Goal: Browse casually: Explore the website without a specific task or goal

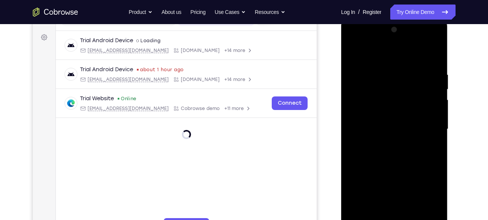
scroll to position [155, 0]
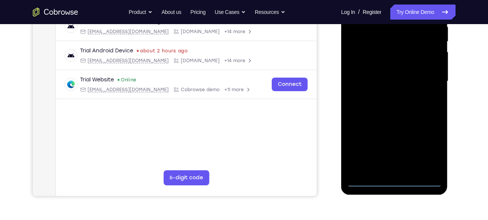
click at [393, 182] on div at bounding box center [394, 81] width 95 height 211
click at [431, 148] on div at bounding box center [394, 81] width 95 height 211
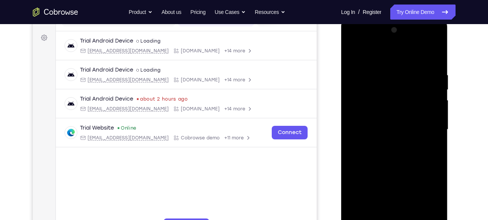
scroll to position [106, 0]
click at [371, 51] on div at bounding box center [394, 130] width 95 height 211
click at [430, 125] on div at bounding box center [394, 130] width 95 height 211
click at [386, 143] on div at bounding box center [394, 130] width 95 height 211
click at [392, 125] on div at bounding box center [394, 130] width 95 height 211
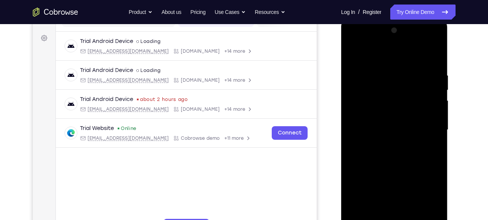
click at [391, 116] on div at bounding box center [394, 130] width 95 height 211
click at [391, 127] on div at bounding box center [394, 130] width 95 height 211
click at [406, 157] on div at bounding box center [394, 130] width 95 height 211
click at [411, 152] on div at bounding box center [394, 130] width 95 height 211
click at [429, 141] on div at bounding box center [394, 130] width 95 height 211
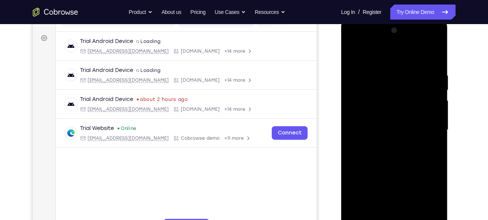
click at [427, 55] on div at bounding box center [394, 130] width 95 height 211
drag, startPoint x: 388, startPoint y: 149, endPoint x: 418, endPoint y: 129, distance: 36.4
click at [418, 129] on div at bounding box center [394, 130] width 95 height 211
click at [410, 169] on div at bounding box center [394, 130] width 95 height 211
click at [414, 217] on div at bounding box center [394, 130] width 95 height 211
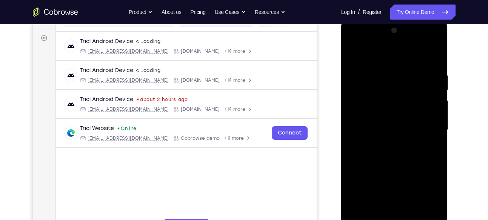
click at [393, 166] on div at bounding box center [394, 130] width 95 height 211
click at [409, 144] on div at bounding box center [394, 130] width 95 height 211
click at [411, 115] on div at bounding box center [394, 130] width 95 height 211
click at [351, 56] on div at bounding box center [394, 130] width 95 height 211
click at [435, 90] on div at bounding box center [394, 130] width 95 height 211
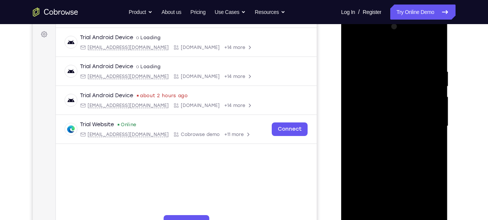
scroll to position [110, 0]
click at [436, 85] on div at bounding box center [394, 125] width 95 height 211
click at [354, 51] on div at bounding box center [394, 125] width 95 height 211
click at [388, 64] on div at bounding box center [394, 125] width 95 height 211
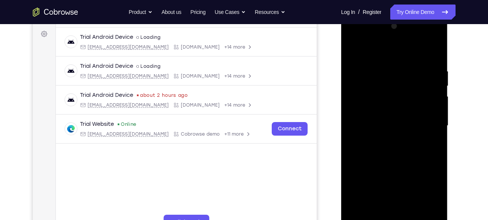
click at [403, 106] on div at bounding box center [394, 125] width 95 height 211
click at [407, 57] on div at bounding box center [394, 125] width 95 height 211
click at [407, 59] on div at bounding box center [394, 125] width 95 height 211
click at [411, 63] on div at bounding box center [394, 125] width 95 height 211
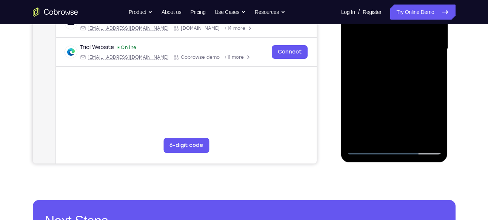
scroll to position [188, 0]
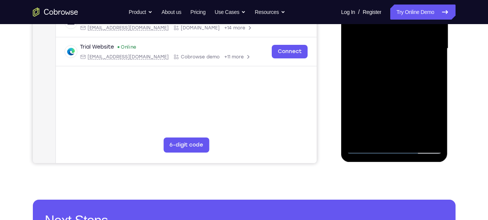
click at [362, 152] on div at bounding box center [394, 48] width 95 height 211
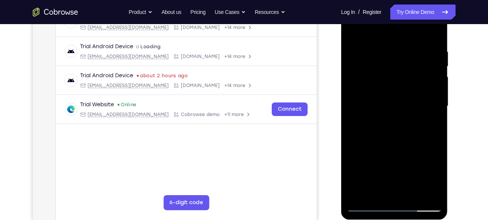
scroll to position [129, 0]
click at [429, 89] on div at bounding box center [394, 106] width 95 height 211
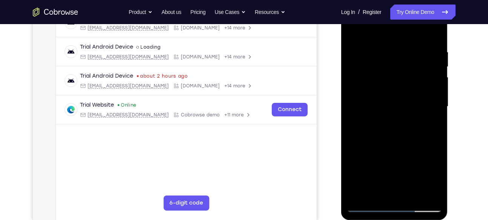
click at [429, 89] on div at bounding box center [394, 106] width 95 height 211
click at [430, 92] on div at bounding box center [394, 106] width 95 height 211
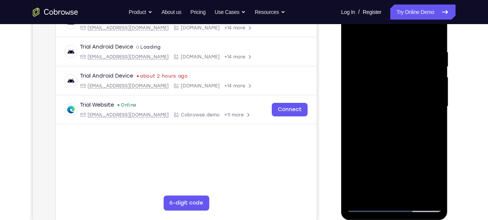
click at [430, 93] on div at bounding box center [394, 106] width 95 height 211
drag, startPoint x: 365, startPoint y: 102, endPoint x: 428, endPoint y: 89, distance: 63.4
click at [428, 89] on div at bounding box center [394, 106] width 95 height 211
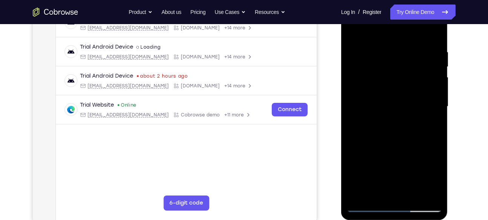
drag, startPoint x: 355, startPoint y: 100, endPoint x: 410, endPoint y: 99, distance: 55.1
click at [410, 99] on div at bounding box center [394, 106] width 95 height 211
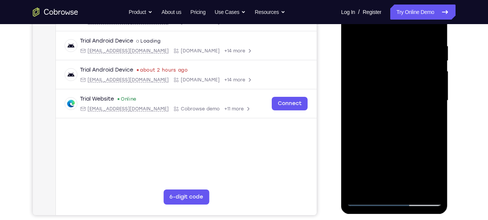
scroll to position [139, 0]
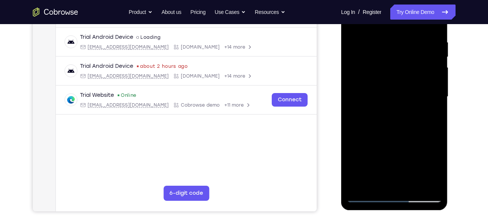
click at [433, 123] on div at bounding box center [394, 96] width 95 height 211
click at [434, 123] on div at bounding box center [394, 96] width 95 height 211
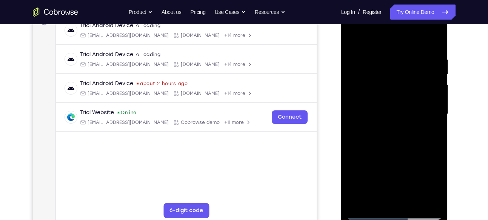
scroll to position [120, 0]
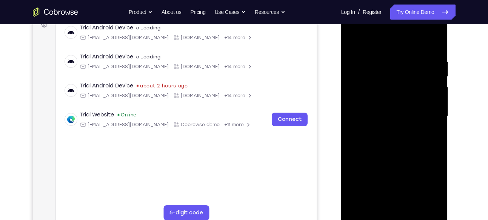
click at [434, 126] on div at bounding box center [394, 116] width 95 height 211
click at [424, 127] on div at bounding box center [394, 116] width 95 height 211
click at [433, 127] on div at bounding box center [394, 116] width 95 height 211
click at [429, 128] on div at bounding box center [394, 116] width 95 height 211
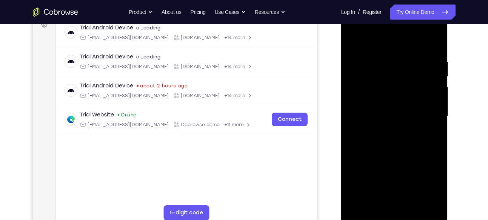
click at [431, 130] on div at bounding box center [394, 116] width 95 height 211
click at [432, 137] on div at bounding box center [394, 116] width 95 height 211
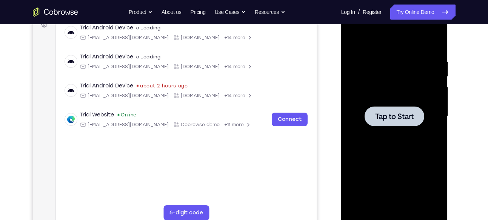
click at [431, 117] on div at bounding box center [394, 116] width 95 height 211
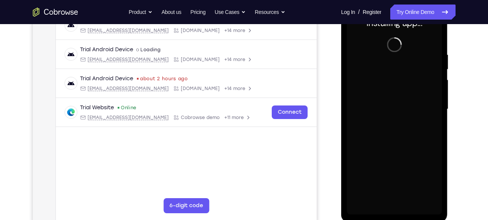
scroll to position [128, 0]
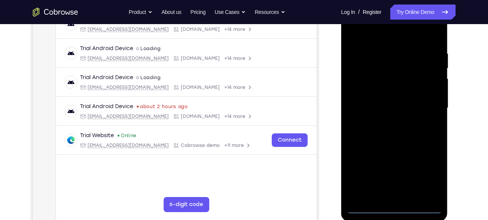
click at [405, 211] on div at bounding box center [394, 108] width 95 height 211
click at [396, 211] on div at bounding box center [394, 108] width 95 height 211
click at [422, 180] on div at bounding box center [394, 108] width 95 height 211
click at [388, 34] on div at bounding box center [394, 108] width 95 height 211
click at [373, 32] on div at bounding box center [394, 108] width 95 height 211
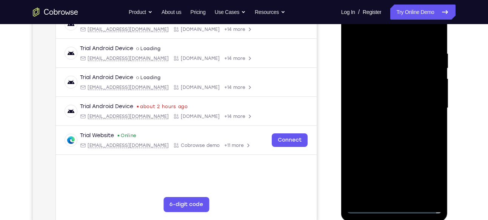
click at [428, 105] on div at bounding box center [394, 108] width 95 height 211
click at [387, 124] on div at bounding box center [394, 108] width 95 height 211
click at [383, 103] on div at bounding box center [394, 108] width 95 height 211
click at [392, 88] on div at bounding box center [394, 108] width 95 height 211
click at [385, 108] on div at bounding box center [394, 108] width 95 height 211
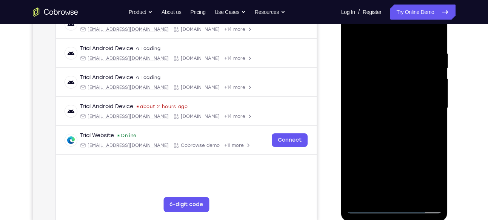
click at [393, 144] on div at bounding box center [394, 108] width 95 height 211
click at [414, 196] on div at bounding box center [394, 108] width 95 height 211
click at [387, 146] on div at bounding box center [394, 108] width 95 height 211
click at [364, 208] on div at bounding box center [394, 108] width 95 height 211
click at [377, 195] on div at bounding box center [394, 108] width 95 height 211
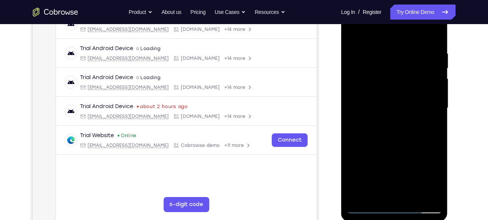
click at [433, 34] on div at bounding box center [394, 108] width 95 height 211
click at [393, 30] on div at bounding box center [394, 108] width 95 height 211
drag, startPoint x: 409, startPoint y: 88, endPoint x: 413, endPoint y: 29, distance: 59.4
click at [413, 29] on div at bounding box center [394, 108] width 95 height 211
click at [424, 32] on div at bounding box center [394, 108] width 95 height 211
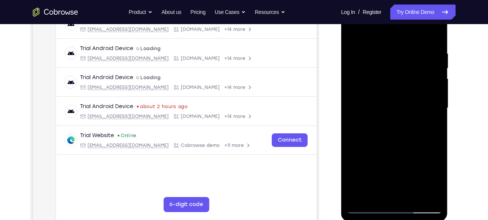
drag, startPoint x: 416, startPoint y: 49, endPoint x: 403, endPoint y: 153, distance: 104.3
click at [403, 153] on div at bounding box center [394, 108] width 95 height 211
click at [402, 47] on div at bounding box center [394, 108] width 95 height 211
click at [367, 140] on div at bounding box center [394, 108] width 95 height 211
click at [373, 149] on div at bounding box center [394, 108] width 95 height 211
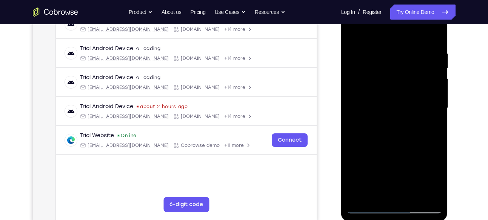
click at [376, 134] on div at bounding box center [394, 108] width 95 height 211
click at [376, 148] on div at bounding box center [394, 108] width 95 height 211
click at [368, 149] on div at bounding box center [394, 108] width 95 height 211
click at [376, 151] on div at bounding box center [394, 108] width 95 height 211
click at [374, 158] on div at bounding box center [394, 108] width 95 height 211
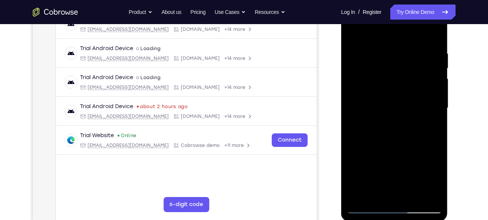
click at [351, 32] on div at bounding box center [394, 108] width 95 height 211
click at [352, 33] on div at bounding box center [394, 108] width 95 height 211
click at [362, 140] on div at bounding box center [394, 108] width 95 height 211
click at [374, 100] on div at bounding box center [394, 108] width 95 height 211
drag, startPoint x: 390, startPoint y: 152, endPoint x: 394, endPoint y: 193, distance: 40.6
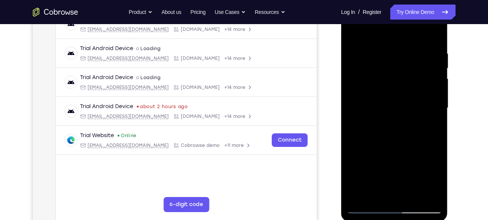
click at [394, 193] on div at bounding box center [394, 108] width 95 height 211
click at [360, 58] on div at bounding box center [394, 108] width 95 height 211
click at [428, 83] on div at bounding box center [394, 108] width 95 height 211
click at [391, 153] on div at bounding box center [394, 108] width 95 height 211
click at [436, 100] on div at bounding box center [394, 108] width 95 height 211
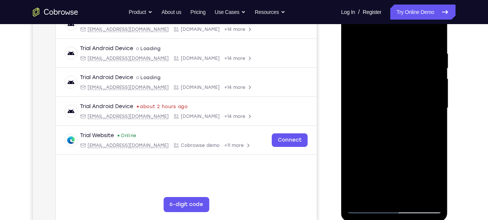
click at [436, 100] on div at bounding box center [394, 108] width 95 height 211
click at [350, 96] on div at bounding box center [394, 108] width 95 height 211
click at [352, 33] on div at bounding box center [394, 108] width 95 height 211
drag, startPoint x: 398, startPoint y: 151, endPoint x: 398, endPoint y: 92, distance: 59.3
click at [398, 92] on div at bounding box center [394, 108] width 95 height 211
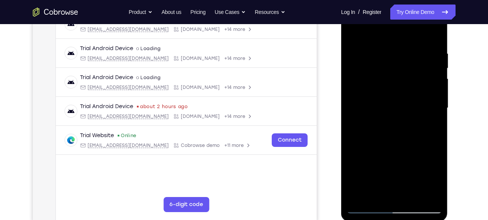
drag, startPoint x: 401, startPoint y: 134, endPoint x: 398, endPoint y: 155, distance: 21.0
click at [398, 155] on div at bounding box center [394, 108] width 95 height 211
click at [367, 135] on div at bounding box center [394, 108] width 95 height 211
drag, startPoint x: 393, startPoint y: 80, endPoint x: 397, endPoint y: 151, distance: 71.1
click at [397, 151] on div at bounding box center [394, 108] width 95 height 211
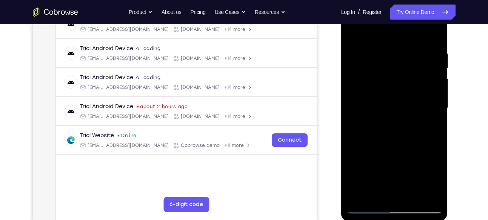
click at [353, 34] on div at bounding box center [394, 108] width 95 height 211
click at [357, 65] on div at bounding box center [394, 108] width 95 height 211
click at [428, 92] on div at bounding box center [394, 108] width 95 height 211
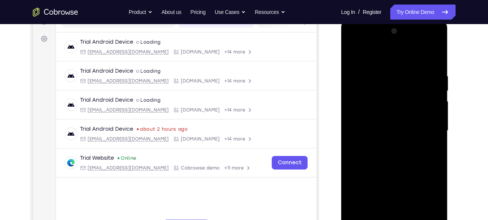
scroll to position [105, 0]
click at [433, 97] on div at bounding box center [394, 131] width 95 height 211
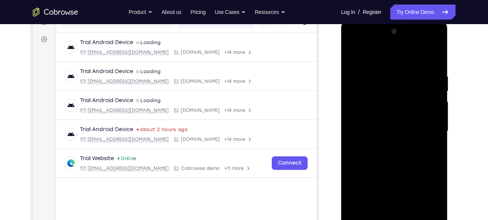
click at [433, 97] on div at bounding box center [394, 131] width 95 height 211
click at [433, 96] on div at bounding box center [394, 131] width 95 height 211
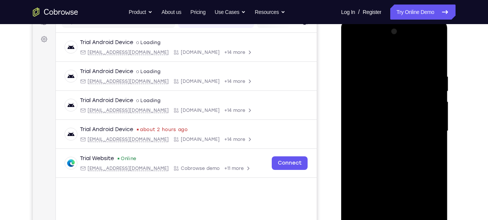
click at [433, 96] on div at bounding box center [394, 131] width 95 height 211
click at [439, 33] on div at bounding box center [394, 131] width 95 height 211
click at [356, 219] on div at bounding box center [394, 131] width 95 height 211
drag, startPoint x: 406, startPoint y: 126, endPoint x: 413, endPoint y: 239, distance: 113.9
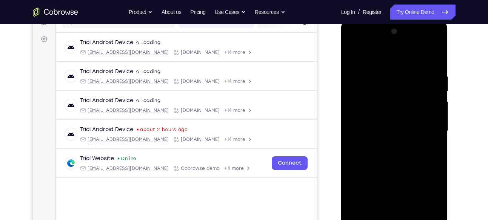
click at [413, 220] on div at bounding box center [394, 132] width 107 height 225
drag, startPoint x: 405, startPoint y: 146, endPoint x: 440, endPoint y: 239, distance: 99.3
click at [440, 220] on div at bounding box center [394, 132] width 107 height 225
drag, startPoint x: 406, startPoint y: 116, endPoint x: 399, endPoint y: 239, distance: 124.0
click at [399, 220] on div at bounding box center [394, 132] width 107 height 225
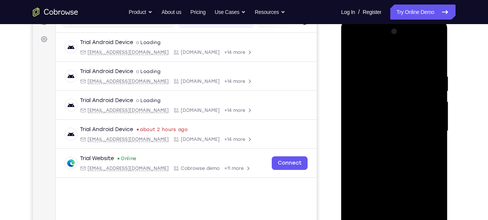
drag, startPoint x: 396, startPoint y: 156, endPoint x: 428, endPoint y: 18, distance: 141.4
click at [428, 20] on html "Online web based iOS Simulators and Android Emulators. Run iPhone, iPad, Mobile…" at bounding box center [395, 133] width 108 height 226
click at [436, 114] on div at bounding box center [394, 131] width 95 height 211
click at [353, 168] on div at bounding box center [394, 131] width 95 height 211
click at [438, 111] on div at bounding box center [394, 131] width 95 height 211
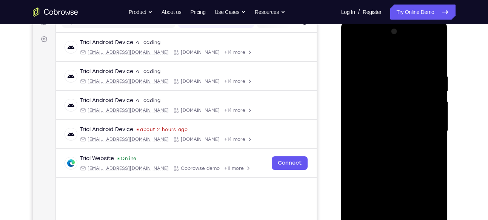
click at [438, 111] on div at bounding box center [394, 131] width 95 height 211
click at [438, 114] on div at bounding box center [394, 131] width 95 height 211
drag, startPoint x: 415, startPoint y: 184, endPoint x: 406, endPoint y: 95, distance: 89.6
click at [406, 95] on div at bounding box center [394, 131] width 95 height 211
drag, startPoint x: 408, startPoint y: 163, endPoint x: 419, endPoint y: 56, distance: 106.9
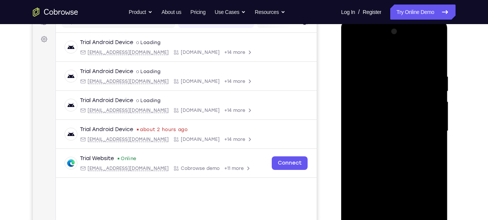
click at [419, 56] on div at bounding box center [394, 131] width 95 height 211
drag, startPoint x: 405, startPoint y: 200, endPoint x: 408, endPoint y: 75, distance: 125.0
click at [408, 75] on div at bounding box center [394, 131] width 95 height 211
drag, startPoint x: 397, startPoint y: 158, endPoint x: 407, endPoint y: 84, distance: 74.2
click at [407, 84] on div at bounding box center [394, 131] width 95 height 211
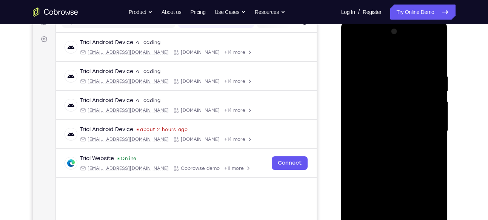
drag, startPoint x: 408, startPoint y: 183, endPoint x: 414, endPoint y: 107, distance: 76.2
click at [414, 107] on div at bounding box center [394, 131] width 95 height 211
drag, startPoint x: 405, startPoint y: 140, endPoint x: 411, endPoint y: 239, distance: 99.4
click at [411, 220] on div at bounding box center [394, 132] width 107 height 225
drag, startPoint x: 407, startPoint y: 157, endPoint x: 408, endPoint y: 210, distance: 52.5
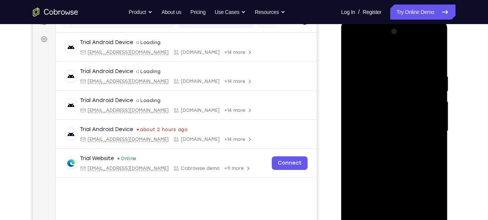
click at [408, 210] on div at bounding box center [394, 131] width 95 height 211
drag, startPoint x: 414, startPoint y: 126, endPoint x: 412, endPoint y: 89, distance: 36.3
click at [412, 89] on div at bounding box center [394, 131] width 95 height 211
drag, startPoint x: 422, startPoint y: 176, endPoint x: 437, endPoint y: 77, distance: 100.8
click at [437, 77] on div at bounding box center [394, 131] width 95 height 211
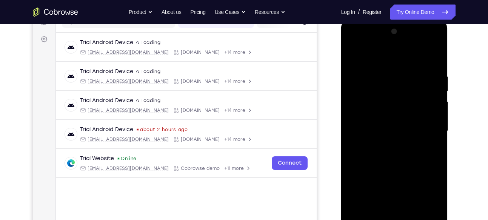
drag, startPoint x: 402, startPoint y: 195, endPoint x: 414, endPoint y: 135, distance: 61.6
click at [414, 135] on div at bounding box center [394, 131] width 95 height 211
drag, startPoint x: 414, startPoint y: 135, endPoint x: 410, endPoint y: 59, distance: 76.4
click at [410, 59] on div at bounding box center [394, 131] width 95 height 211
drag, startPoint x: 398, startPoint y: 151, endPoint x: 405, endPoint y: 92, distance: 60.0
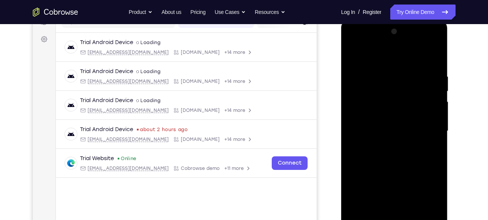
click at [405, 92] on div at bounding box center [394, 131] width 95 height 211
drag, startPoint x: 399, startPoint y: 171, endPoint x: 399, endPoint y: 124, distance: 46.8
click at [399, 124] on div at bounding box center [394, 131] width 95 height 211
drag, startPoint x: 389, startPoint y: 157, endPoint x: 404, endPoint y: 54, distance: 104.1
click at [404, 54] on div at bounding box center [394, 131] width 95 height 211
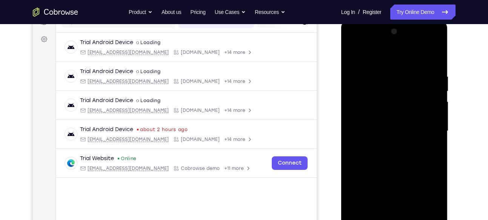
drag, startPoint x: 384, startPoint y: 158, endPoint x: 401, endPoint y: 68, distance: 91.2
click at [401, 68] on div at bounding box center [394, 131] width 95 height 211
drag, startPoint x: 399, startPoint y: 131, endPoint x: 407, endPoint y: 95, distance: 37.1
click at [407, 95] on div at bounding box center [394, 131] width 95 height 211
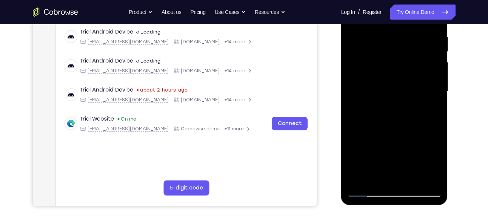
click at [361, 182] on div at bounding box center [394, 91] width 95 height 211
click at [387, 32] on div at bounding box center [394, 91] width 95 height 211
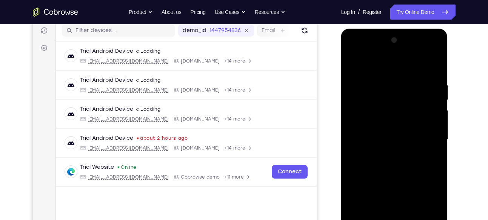
scroll to position [96, 0]
click at [437, 131] on div at bounding box center [394, 140] width 95 height 211
click at [359, 146] on div at bounding box center [394, 140] width 95 height 211
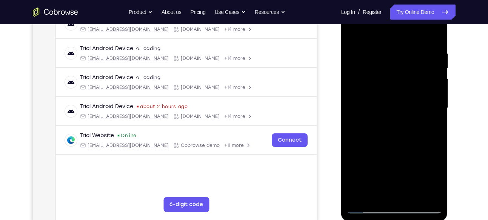
scroll to position [128, 0]
click at [437, 129] on div at bounding box center [394, 108] width 95 height 211
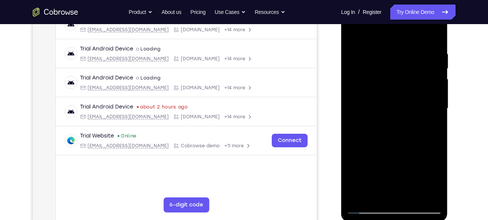
click at [437, 129] on div at bounding box center [394, 108] width 95 height 211
click at [430, 37] on div at bounding box center [394, 108] width 95 height 211
click at [363, 196] on div at bounding box center [394, 108] width 95 height 211
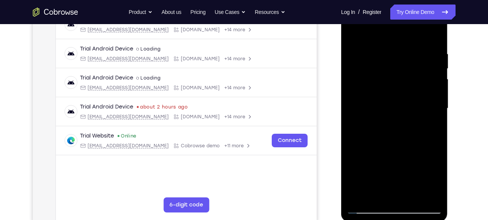
click at [363, 196] on div at bounding box center [394, 108] width 95 height 211
drag, startPoint x: 377, startPoint y: 127, endPoint x: 411, endPoint y: 239, distance: 117.5
click at [411, 220] on html "Online web based iOS Simulators and Android Emulators. Run iPhone, iPad, Mobile…" at bounding box center [395, 110] width 108 height 226
drag, startPoint x: 410, startPoint y: 109, endPoint x: 396, endPoint y: 239, distance: 131.3
click at [396, 220] on html "Online web based iOS Simulators and Android Emulators. Run iPhone, iPad, Mobile…" at bounding box center [395, 110] width 108 height 226
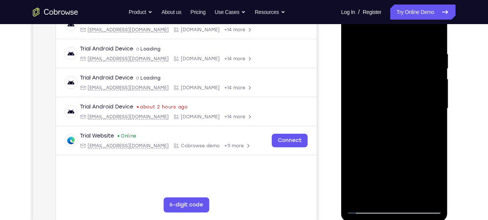
drag, startPoint x: 392, startPoint y: 116, endPoint x: 407, endPoint y: 239, distance: 124.0
click at [407, 220] on html "Online web based iOS Simulators and Android Emulators. Run iPhone, iPad, Mobile…" at bounding box center [395, 110] width 108 height 226
drag, startPoint x: 405, startPoint y: 128, endPoint x: 400, endPoint y: 59, distance: 69.2
click at [400, 60] on div at bounding box center [394, 108] width 95 height 211
drag, startPoint x: 385, startPoint y: 112, endPoint x: 409, endPoint y: 42, distance: 74.3
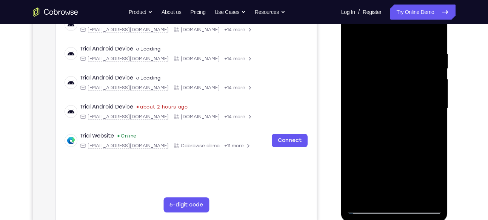
click at [409, 42] on div at bounding box center [394, 108] width 95 height 211
drag, startPoint x: 410, startPoint y: 117, endPoint x: 406, endPoint y: 89, distance: 27.9
click at [406, 89] on div at bounding box center [394, 108] width 95 height 211
drag, startPoint x: 394, startPoint y: 149, endPoint x: 396, endPoint y: 78, distance: 71.0
click at [396, 78] on div at bounding box center [394, 108] width 95 height 211
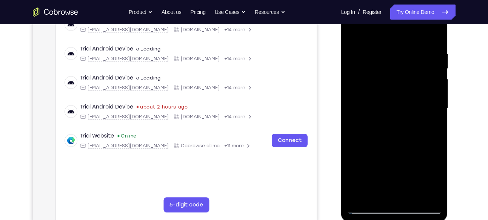
drag, startPoint x: 392, startPoint y: 148, endPoint x: 404, endPoint y: 8, distance: 140.5
click at [404, 8] on div at bounding box center [394, 108] width 95 height 211
drag, startPoint x: 367, startPoint y: 172, endPoint x: 364, endPoint y: 66, distance: 106.1
click at [364, 66] on div at bounding box center [394, 108] width 95 height 211
drag, startPoint x: 382, startPoint y: 123, endPoint x: 376, endPoint y: 82, distance: 41.6
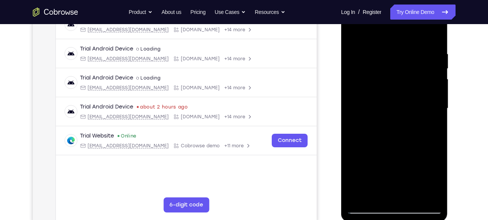
click at [376, 82] on div at bounding box center [394, 108] width 95 height 211
drag, startPoint x: 382, startPoint y: 168, endPoint x: 404, endPoint y: 57, distance: 113.5
click at [404, 57] on div at bounding box center [394, 108] width 95 height 211
drag, startPoint x: 400, startPoint y: 147, endPoint x: 400, endPoint y: 91, distance: 56.2
click at [400, 91] on div at bounding box center [394, 108] width 95 height 211
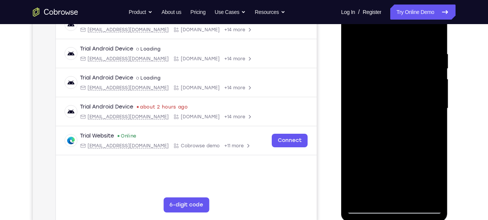
drag, startPoint x: 400, startPoint y: 137, endPoint x: 398, endPoint y: 76, distance: 60.4
click at [398, 76] on div at bounding box center [394, 108] width 95 height 211
drag, startPoint x: 380, startPoint y: 164, endPoint x: 388, endPoint y: 60, distance: 104.5
click at [388, 60] on div at bounding box center [394, 108] width 95 height 211
drag, startPoint x: 407, startPoint y: 136, endPoint x: 408, endPoint y: 79, distance: 57.8
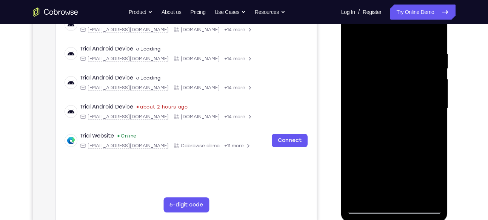
click at [408, 79] on div at bounding box center [394, 108] width 95 height 211
click at [354, 146] on div at bounding box center [394, 108] width 95 height 211
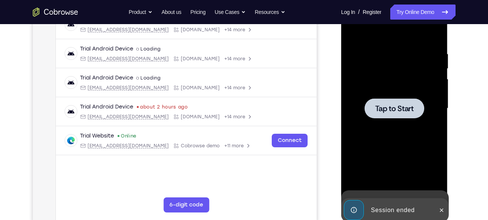
click at [378, 68] on div at bounding box center [394, 108] width 95 height 211
